Goal: Transaction & Acquisition: Purchase product/service

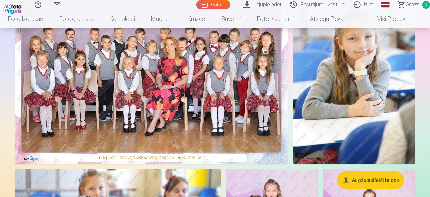
scroll to position [101, 0]
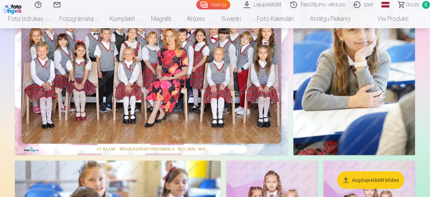
click at [170, 96] on img at bounding box center [151, 64] width 273 height 183
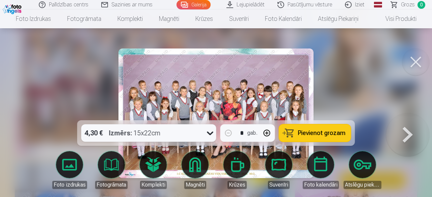
click at [318, 134] on span "Pievienot grozam" at bounding box center [322, 133] width 48 height 6
click at [375, 66] on div at bounding box center [216, 98] width 432 height 197
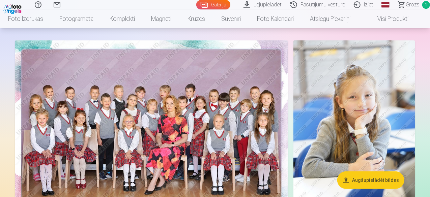
scroll to position [101, 0]
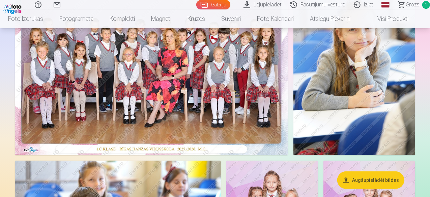
click at [351, 96] on img at bounding box center [355, 64] width 122 height 183
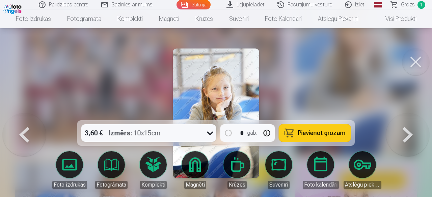
click at [211, 135] on icon at bounding box center [210, 133] width 11 height 11
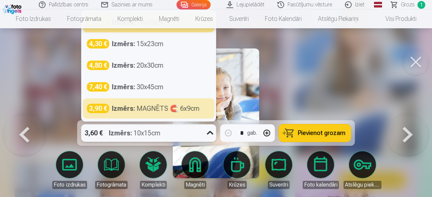
drag, startPoint x: 146, startPoint y: 110, endPoint x: 162, endPoint y: 103, distance: 17.5
click at [146, 110] on div "Izmērs : MAGNĒTS 🧲 6x9cm" at bounding box center [156, 108] width 88 height 9
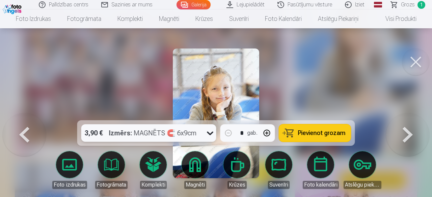
click at [414, 66] on button at bounding box center [415, 62] width 27 height 27
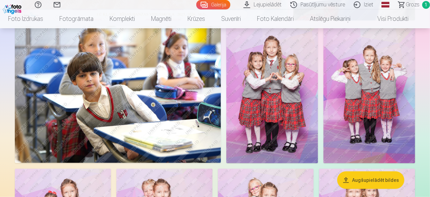
scroll to position [270, 0]
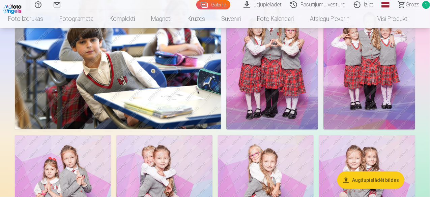
click at [318, 130] on img at bounding box center [272, 61] width 92 height 138
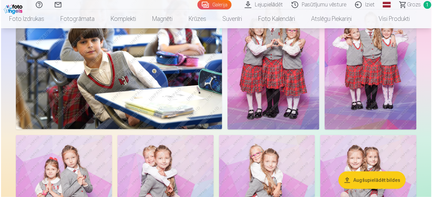
scroll to position [271, 0]
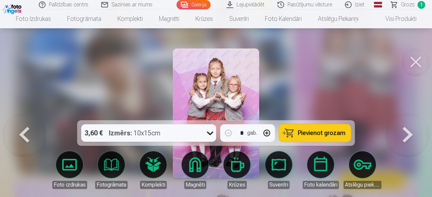
click at [329, 132] on span "Pievienot grozam" at bounding box center [322, 133] width 48 height 6
click at [421, 64] on button at bounding box center [415, 62] width 27 height 27
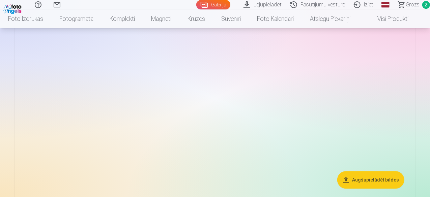
scroll to position [1012, 0]
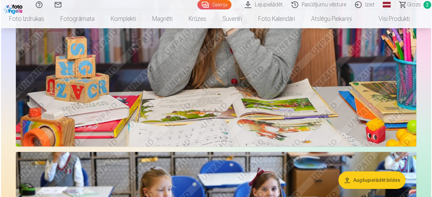
scroll to position [1015, 0]
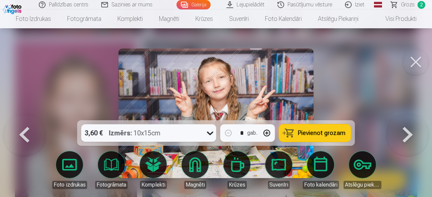
click at [328, 131] on span "Pievienot grozam" at bounding box center [322, 133] width 48 height 6
click at [417, 61] on button at bounding box center [415, 62] width 27 height 27
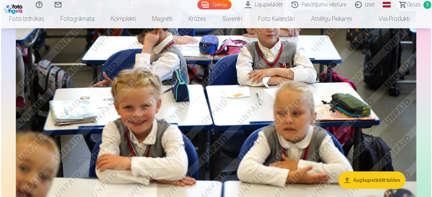
scroll to position [1316, 0]
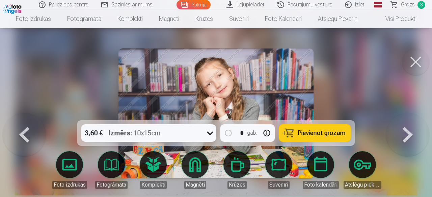
click at [316, 132] on span "Pievienot grozam" at bounding box center [322, 133] width 48 height 6
click at [419, 68] on button at bounding box center [415, 62] width 27 height 27
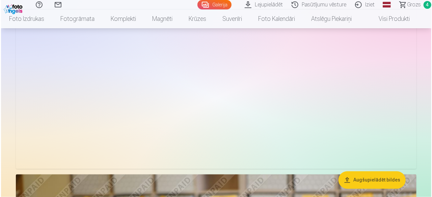
scroll to position [1817, 0]
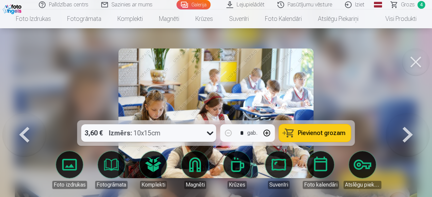
click at [327, 134] on span "Pievienot grozam" at bounding box center [322, 133] width 48 height 6
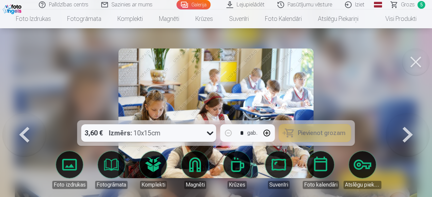
click at [375, 79] on div at bounding box center [216, 98] width 432 height 197
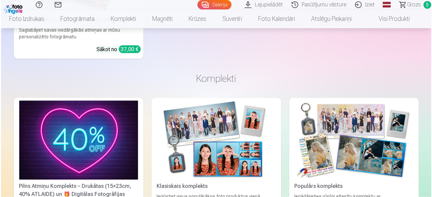
scroll to position [4375, 0]
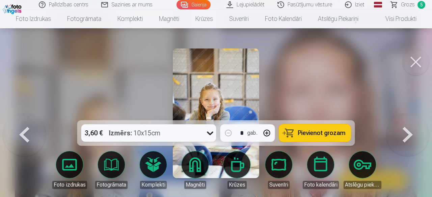
click at [306, 127] on button "Pievienot grozam" at bounding box center [315, 133] width 72 height 18
click at [374, 80] on div at bounding box center [216, 98] width 432 height 197
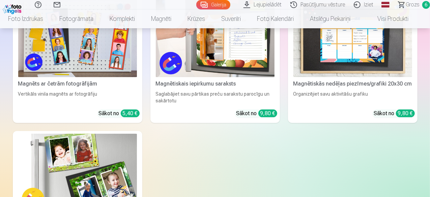
scroll to position [4899, 0]
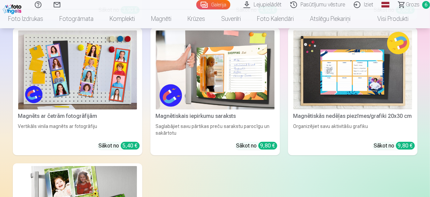
click at [406, 8] on span "Grozs" at bounding box center [413, 5] width 14 height 8
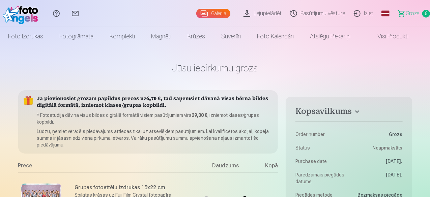
click at [196, 15] on link "Galerija" at bounding box center [213, 13] width 34 height 9
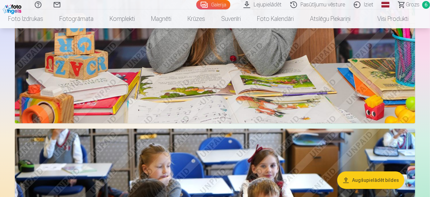
scroll to position [1046, 0]
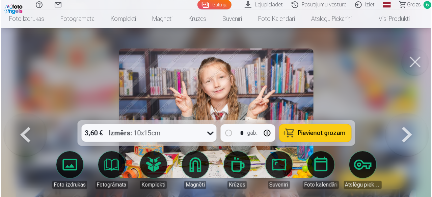
scroll to position [1050, 0]
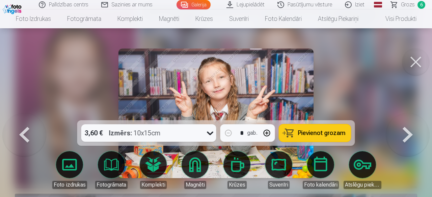
click at [413, 64] on button at bounding box center [415, 62] width 27 height 27
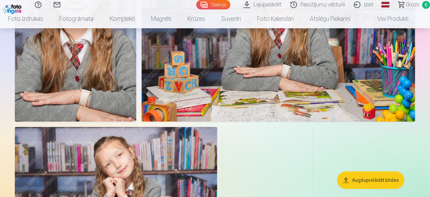
scroll to position [3677, 0]
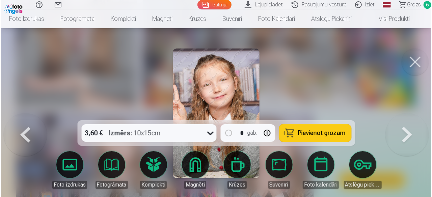
scroll to position [3691, 0]
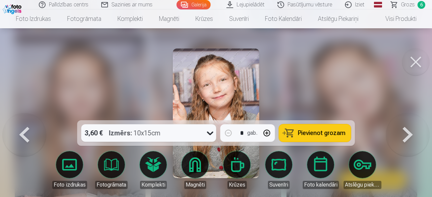
click at [416, 64] on button at bounding box center [415, 62] width 27 height 27
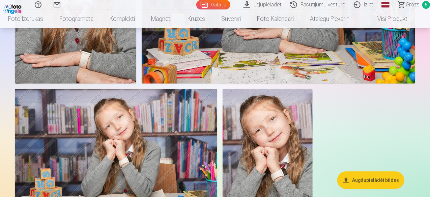
scroll to position [3711, 0]
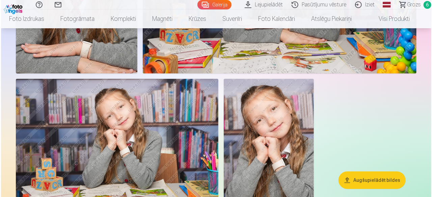
scroll to position [3725, 0]
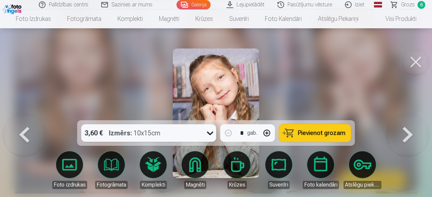
click at [196, 135] on div "3,60 € Izmērs : 10x15cm" at bounding box center [142, 133] width 122 height 18
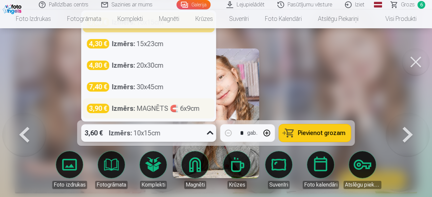
click at [148, 106] on div "Izmērs : MAGNĒTS 🧲 6x9cm" at bounding box center [156, 108] width 88 height 9
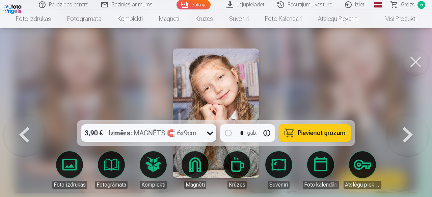
click at [310, 132] on span "Pievienot grozam" at bounding box center [322, 133] width 48 height 6
click at [416, 63] on button at bounding box center [415, 62] width 27 height 27
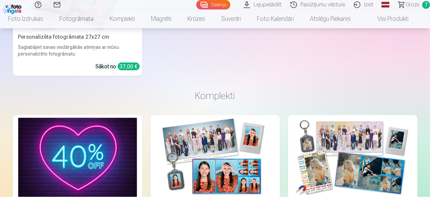
scroll to position [4420, 0]
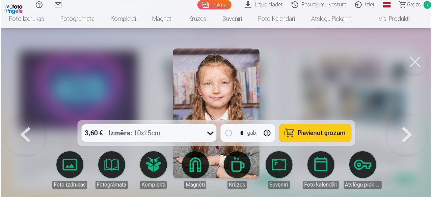
scroll to position [4436, 0]
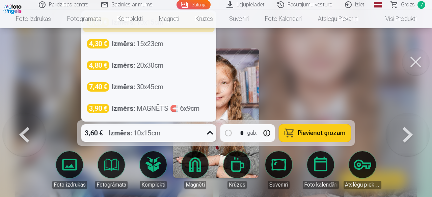
click at [147, 134] on div "Izmērs : 10x15cm" at bounding box center [135, 133] width 52 height 18
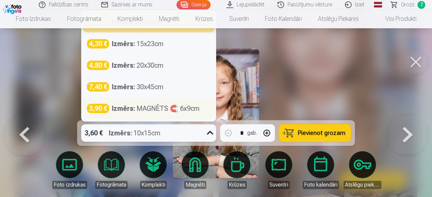
click at [149, 115] on div "3,90 € Izmērs : MAGNĒTS 🧲 6x9cm" at bounding box center [149, 109] width 132 height 20
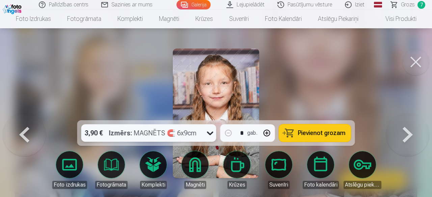
click at [418, 59] on button at bounding box center [415, 62] width 27 height 27
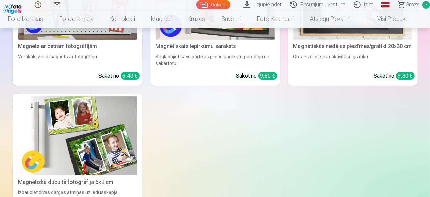
scroll to position [4926, 0]
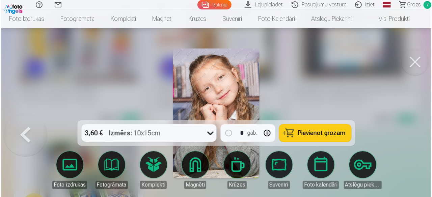
scroll to position [4943, 0]
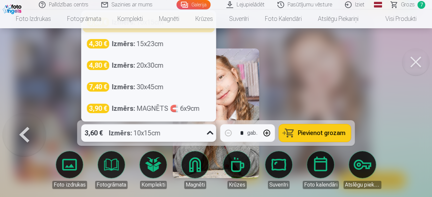
click at [177, 132] on div "3,60 € Izmērs : 10x15cm" at bounding box center [142, 133] width 122 height 18
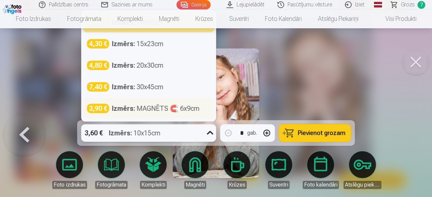
drag, startPoint x: 148, startPoint y: 110, endPoint x: 206, endPoint y: 106, distance: 58.8
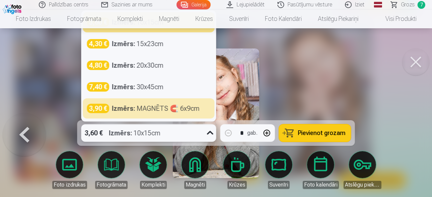
click at [148, 109] on div "Izmērs : MAGNĒTS 🧲 6x9cm" at bounding box center [156, 108] width 88 height 9
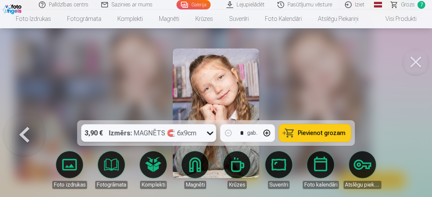
click at [320, 136] on span "Pievienot grozam" at bounding box center [322, 133] width 48 height 6
click at [417, 62] on button at bounding box center [415, 62] width 27 height 27
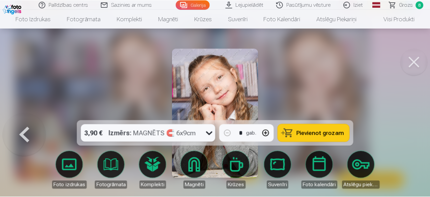
scroll to position [4926, 0]
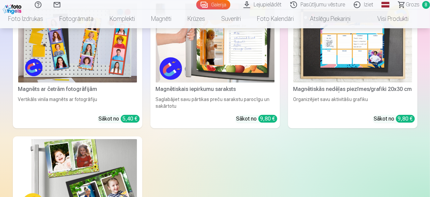
click at [406, 5] on span "Grozs" at bounding box center [413, 5] width 14 height 8
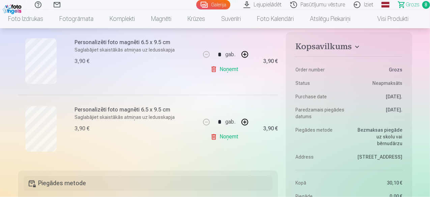
scroll to position [540, 0]
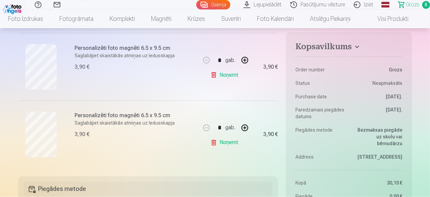
click at [217, 71] on link "Noņemt" at bounding box center [226, 74] width 31 height 13
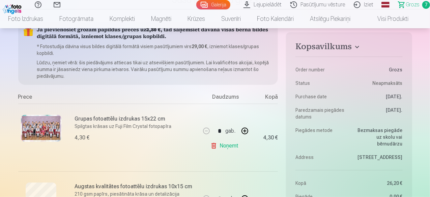
scroll to position [67, 0]
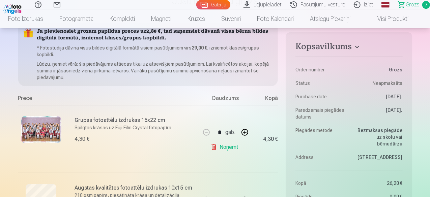
click at [205, 8] on link "Galerija" at bounding box center [213, 4] width 34 height 9
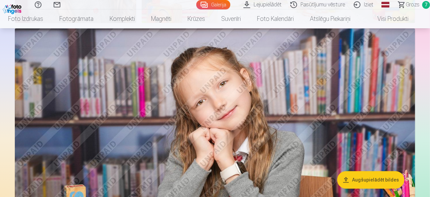
scroll to position [843, 0]
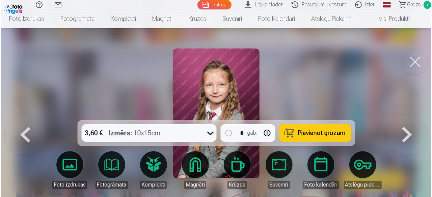
scroll to position [845, 0]
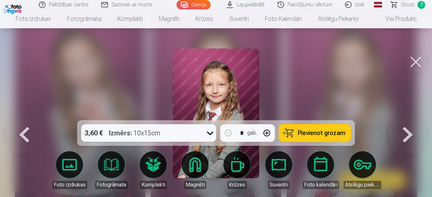
click at [419, 62] on button at bounding box center [415, 62] width 27 height 27
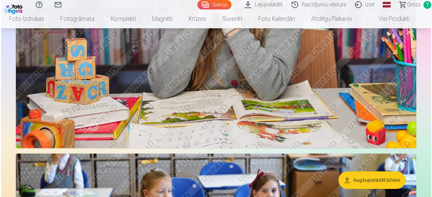
scroll to position [1046, 0]
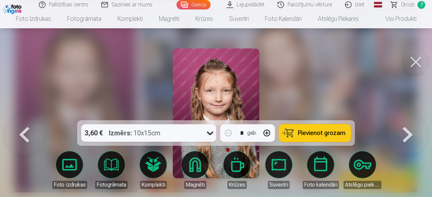
click at [313, 134] on span "Pievienot grozam" at bounding box center [322, 133] width 48 height 6
click at [406, 7] on span "Grozs" at bounding box center [408, 5] width 14 height 8
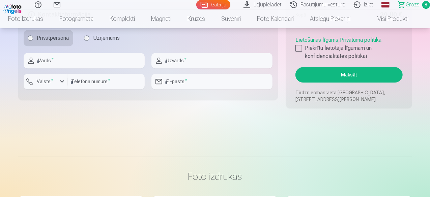
scroll to position [877, 0]
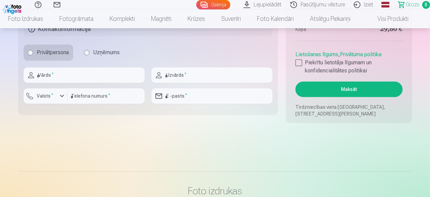
click at [300, 61] on div at bounding box center [299, 62] width 7 height 7
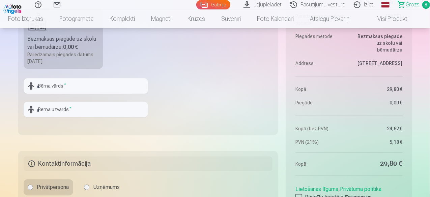
scroll to position [708, 0]
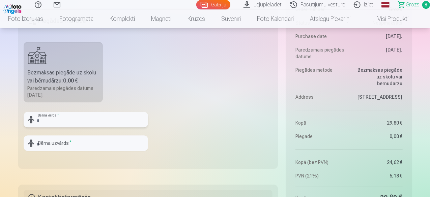
click at [63, 118] on input "text" at bounding box center [86, 120] width 124 height 16
type input "****"
click at [48, 141] on input "text" at bounding box center [86, 144] width 124 height 16
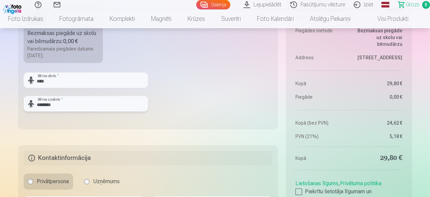
scroll to position [776, 0]
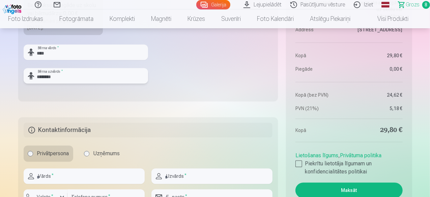
type input "********"
click at [67, 176] on input "text" at bounding box center [84, 177] width 121 height 16
type input "*****"
click at [179, 175] on input "text" at bounding box center [211, 177] width 121 height 16
type input "******"
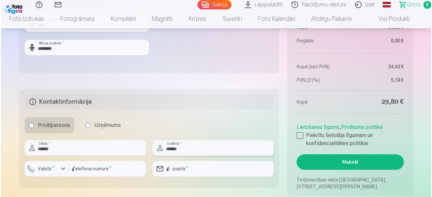
scroll to position [843, 0]
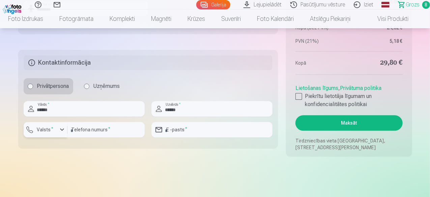
click at [57, 135] on button "Valsts *" at bounding box center [46, 130] width 44 height 16
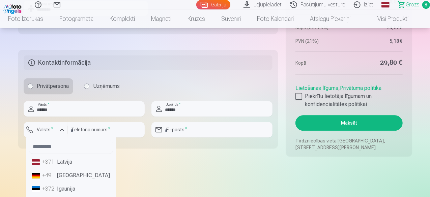
click at [62, 158] on li "+371 Latvija" at bounding box center [71, 162] width 84 height 13
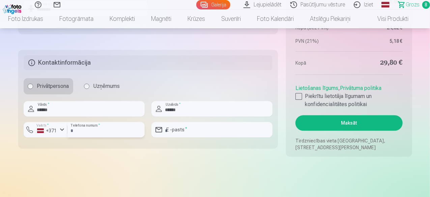
click at [88, 124] on input "number" at bounding box center [105, 130] width 77 height 16
type input "********"
click at [174, 132] on input "email" at bounding box center [211, 130] width 121 height 16
type input "**********"
click at [348, 124] on button "Maksāt" at bounding box center [349, 123] width 107 height 16
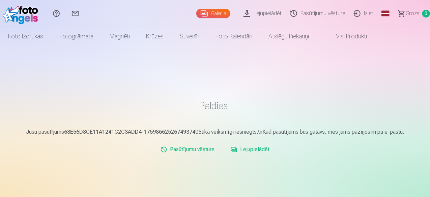
click at [196, 15] on link "Galerija" at bounding box center [213, 13] width 34 height 9
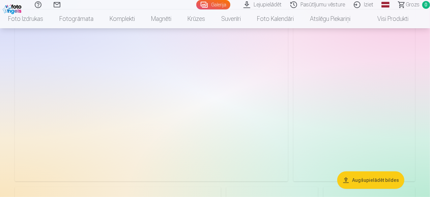
scroll to position [34, 0]
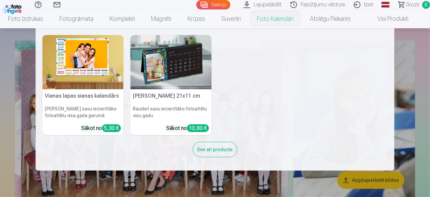
click at [257, 10] on link "Foto kalendāri" at bounding box center [275, 18] width 53 height 19
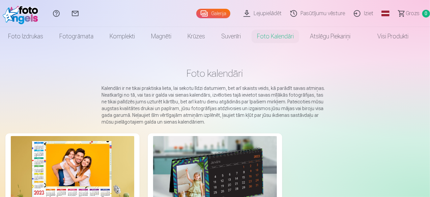
click at [196, 9] on link "Galerija" at bounding box center [213, 13] width 34 height 9
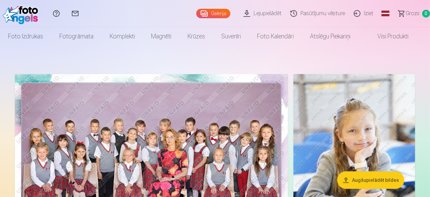
click at [255, 16] on link "Lejupielādēt" at bounding box center [263, 13] width 47 height 27
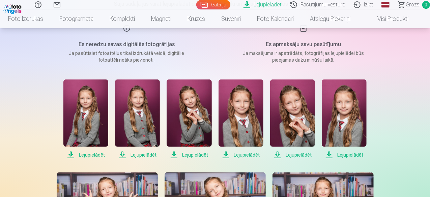
scroll to position [101, 0]
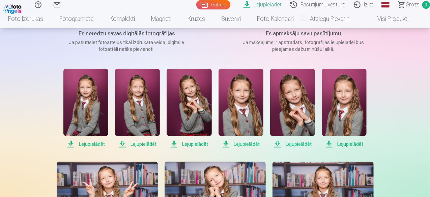
click at [90, 145] on span "Lejupielādēt" at bounding box center [85, 144] width 45 height 8
drag, startPoint x: 188, startPoint y: 143, endPoint x: 202, endPoint y: 143, distance: 13.5
click at [188, 143] on span "Lejupielādēt" at bounding box center [189, 144] width 45 height 8
drag, startPoint x: 248, startPoint y: 142, endPoint x: 297, endPoint y: 145, distance: 48.6
click at [248, 142] on span "Lejupielādēt" at bounding box center [241, 144] width 45 height 8
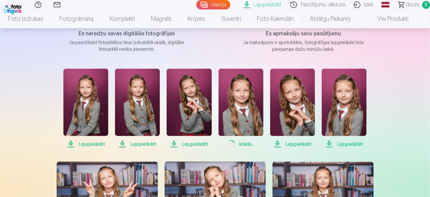
drag, startPoint x: 300, startPoint y: 145, endPoint x: 308, endPoint y: 144, distance: 8.1
click at [300, 145] on span "Lejupielādēt" at bounding box center [292, 144] width 45 height 8
click at [350, 144] on span "Lejupielādēt" at bounding box center [344, 144] width 45 height 8
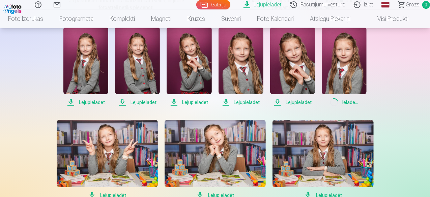
scroll to position [202, 0]
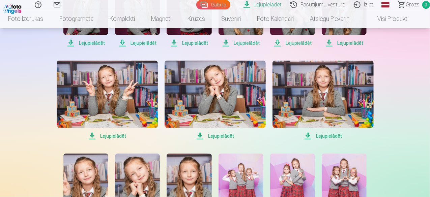
click at [327, 135] on span "Lejupielādēt" at bounding box center [323, 136] width 101 height 8
click at [214, 132] on span "Lejupielādēt" at bounding box center [215, 136] width 101 height 8
click at [113, 138] on span "Lejupielādēt" at bounding box center [107, 136] width 101 height 8
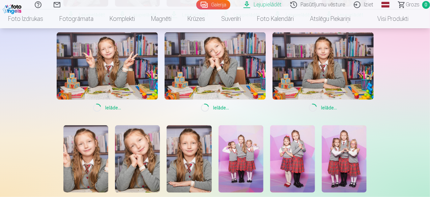
scroll to position [270, 0]
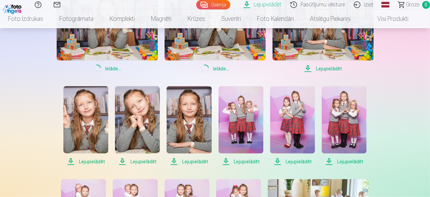
click at [91, 160] on span "Lejupielādēt" at bounding box center [85, 162] width 45 height 8
click at [133, 161] on span "Lejupielādēt" at bounding box center [137, 162] width 45 height 8
click at [184, 161] on span "Lejupielādēt" at bounding box center [189, 162] width 45 height 8
drag, startPoint x: 240, startPoint y: 162, endPoint x: 246, endPoint y: 162, distance: 6.1
click at [240, 162] on span "Lejupielādēt" at bounding box center [241, 162] width 45 height 8
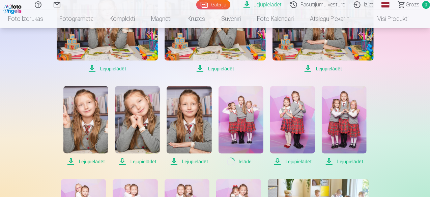
drag, startPoint x: 305, startPoint y: 159, endPoint x: 312, endPoint y: 159, distance: 7.8
click at [305, 159] on span "Lejupielādēt" at bounding box center [292, 162] width 45 height 8
click at [349, 162] on span "Lejupielādēt" at bounding box center [344, 162] width 45 height 8
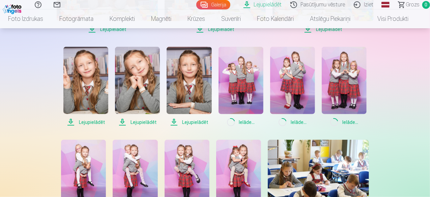
scroll to position [337, 0]
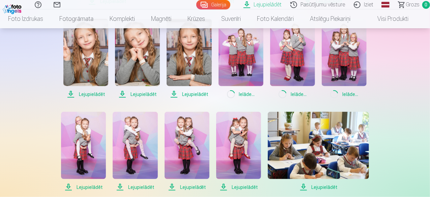
click at [327, 185] on span "Lejupielādēt" at bounding box center [318, 188] width 101 height 8
click at [240, 187] on span "Lejupielādēt" at bounding box center [238, 188] width 45 height 8
drag, startPoint x: 182, startPoint y: 186, endPoint x: 167, endPoint y: 186, distance: 14.5
click at [181, 186] on span "Lejupielādēt" at bounding box center [187, 188] width 45 height 8
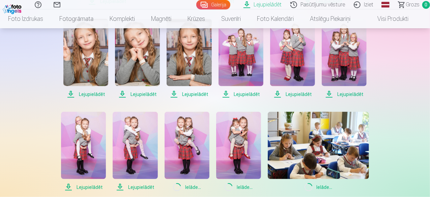
drag, startPoint x: 139, startPoint y: 186, endPoint x: 132, endPoint y: 187, distance: 7.5
click at [139, 186] on span "Lejupielādēt" at bounding box center [135, 188] width 45 height 8
click at [94, 187] on span "Lejupielādēt" at bounding box center [83, 188] width 45 height 8
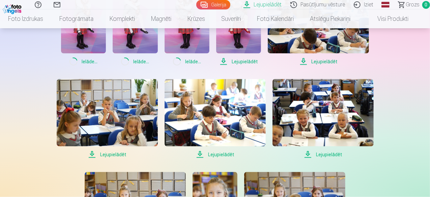
scroll to position [472, 0]
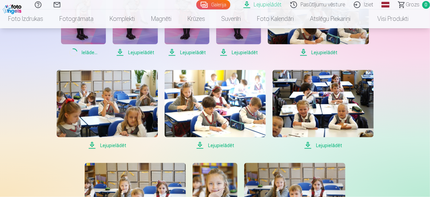
drag, startPoint x: 329, startPoint y: 147, endPoint x: 322, endPoint y: 148, distance: 7.2
click at [328, 147] on span "Lejupielādēt" at bounding box center [323, 146] width 101 height 8
click at [228, 146] on span "Lejupielādēt" at bounding box center [215, 146] width 101 height 8
click at [122, 147] on span "Lejupielādēt" at bounding box center [107, 146] width 101 height 8
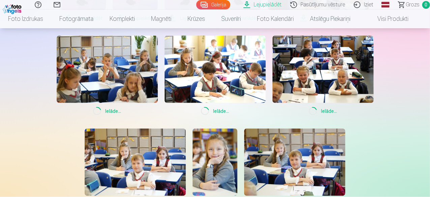
scroll to position [574, 0]
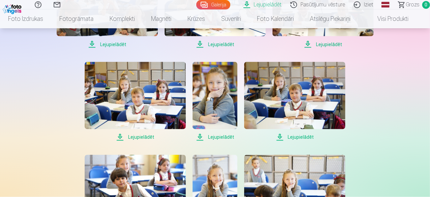
click at [142, 136] on span "Lejupielādēt" at bounding box center [135, 138] width 101 height 8
click at [220, 140] on span "Lejupielādēt" at bounding box center [215, 138] width 45 height 8
click at [302, 138] on span "Lejupielādēt" at bounding box center [294, 138] width 101 height 8
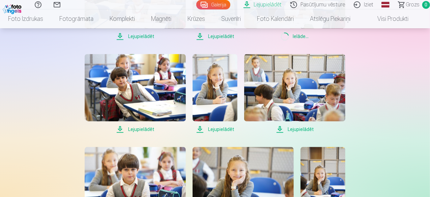
click at [309, 128] on span "Lejupielādēt" at bounding box center [294, 130] width 101 height 8
click at [219, 129] on span "Lejupielādēt" at bounding box center [215, 130] width 45 height 8
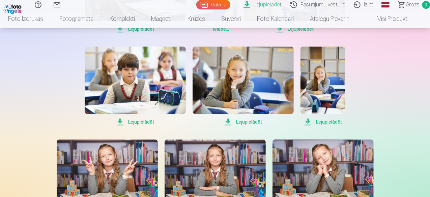
scroll to position [776, 0]
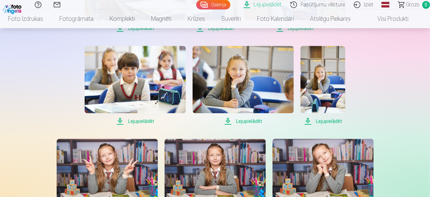
click at [243, 121] on span "Lejupielādēt" at bounding box center [243, 121] width 101 height 8
click at [333, 121] on span "Lejupielādēt" at bounding box center [323, 121] width 45 height 8
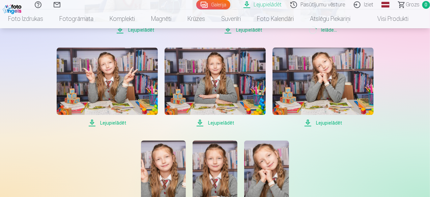
scroll to position [877, 0]
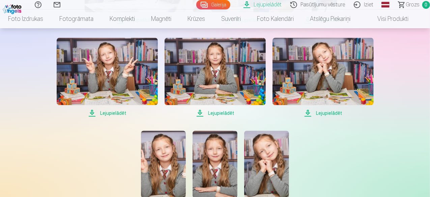
click at [112, 110] on span "Lejupielādēt" at bounding box center [107, 113] width 101 height 8
click at [213, 114] on span "Lejupielādēt" at bounding box center [215, 113] width 101 height 8
click at [334, 113] on span "Lejupielādēt" at bounding box center [323, 113] width 101 height 8
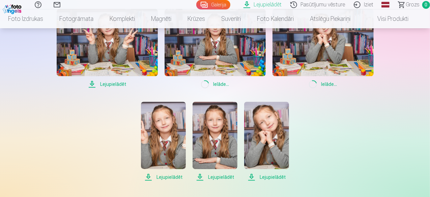
scroll to position [945, 0]
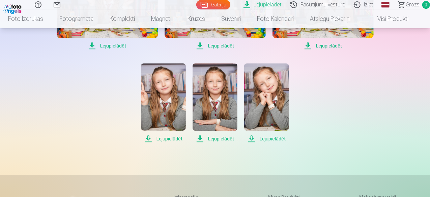
click at [169, 137] on span "Lejupielādēt" at bounding box center [163, 139] width 45 height 8
click at [217, 139] on span "Lejupielādēt" at bounding box center [215, 139] width 45 height 8
click at [275, 141] on span "Lejupielādēt" at bounding box center [266, 139] width 45 height 8
